Goal: Check status: Check status

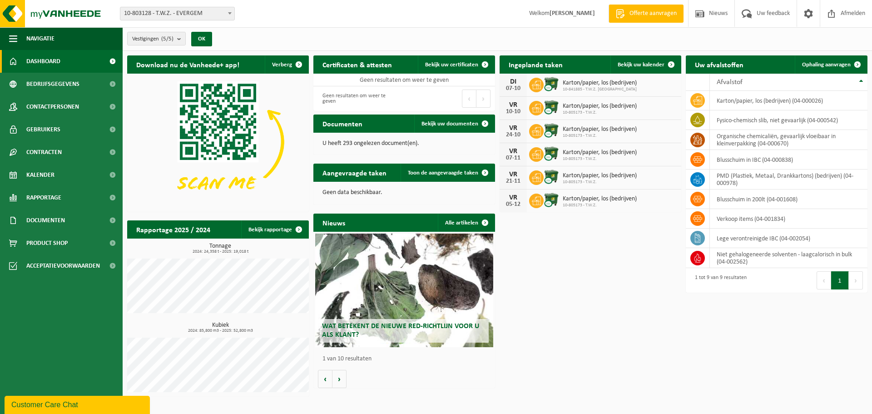
click at [599, 62] on div "Ingeplande taken Bekijk uw kalender" at bounding box center [590, 64] width 182 height 18
click at [636, 65] on span "Bekijk uw kalender" at bounding box center [640, 65] width 47 height 6
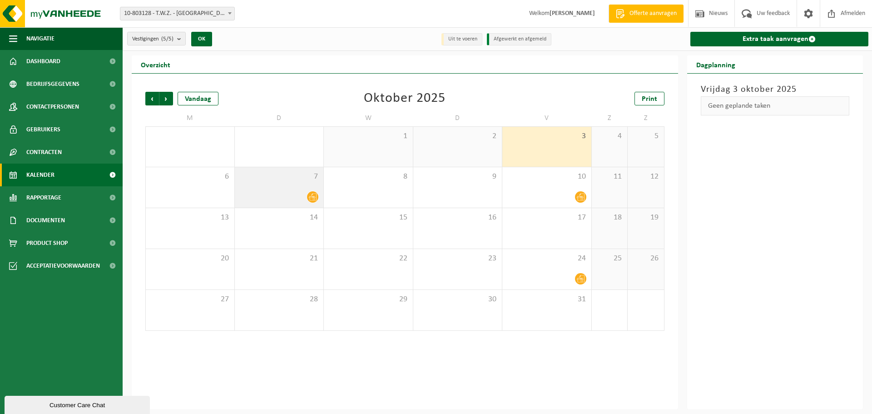
click at [312, 193] on icon at bounding box center [313, 196] width 8 height 7
